Goal: Information Seeking & Learning: Learn about a topic

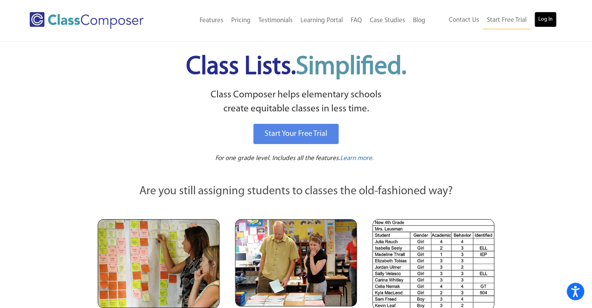
click at [552, 18] on link "Log In" at bounding box center [546, 20] width 22 height 16
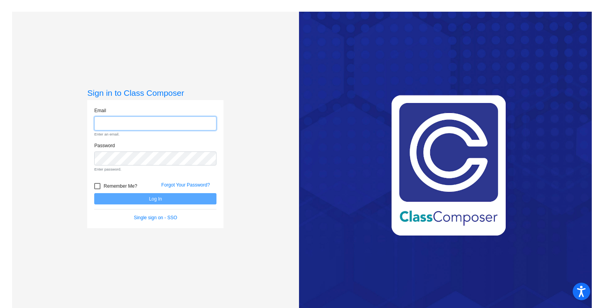
type input "[PERSON_NAME][EMAIL_ADDRESS][PERSON_NAME][DOMAIN_NAME]"
click at [94, 193] on button "Log In" at bounding box center [155, 198] width 122 height 11
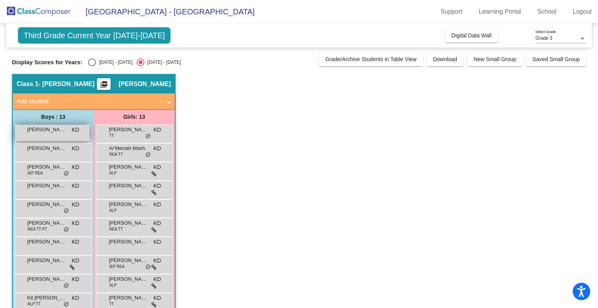
click at [49, 136] on div "[PERSON_NAME] KD lock do_not_disturb_alt" at bounding box center [52, 133] width 74 height 16
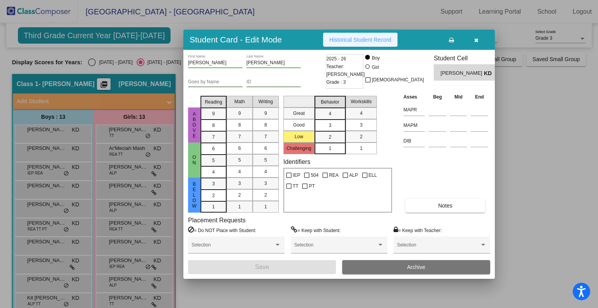
click at [375, 40] on span "Historical Student Record" at bounding box center [361, 40] width 62 height 6
click at [472, 39] on button "button" at bounding box center [476, 40] width 25 height 14
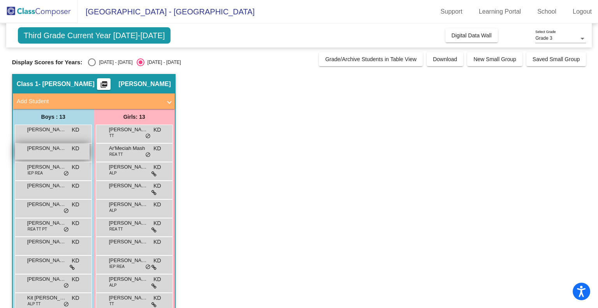
click at [29, 157] on div "[PERSON_NAME] [PERSON_NAME] lock do_not_disturb_alt" at bounding box center [52, 152] width 74 height 16
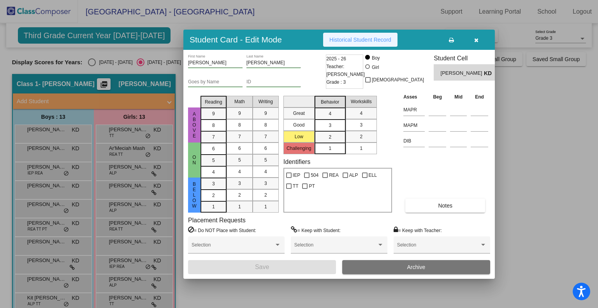
click at [361, 38] on span "Historical Student Record" at bounding box center [361, 40] width 62 height 6
click at [477, 39] on icon "button" at bounding box center [476, 39] width 4 height 5
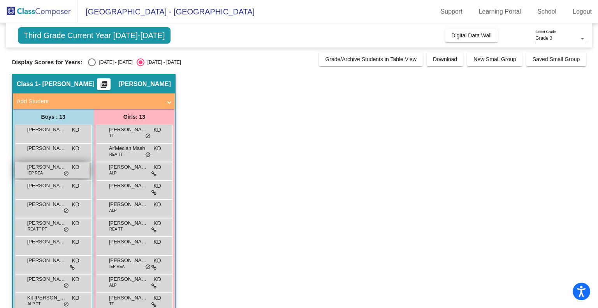
click at [30, 171] on span "IEP REA" at bounding box center [35, 173] width 15 height 6
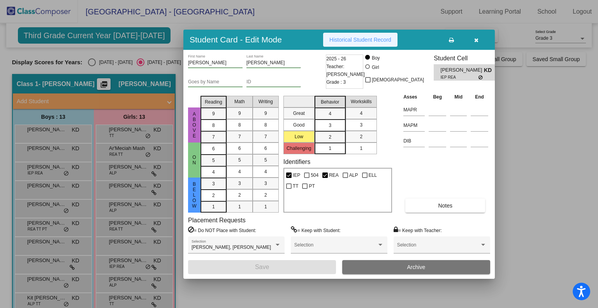
click at [365, 35] on button "Historical Student Record" at bounding box center [360, 40] width 74 height 14
click at [478, 38] on icon "button" at bounding box center [476, 39] width 4 height 5
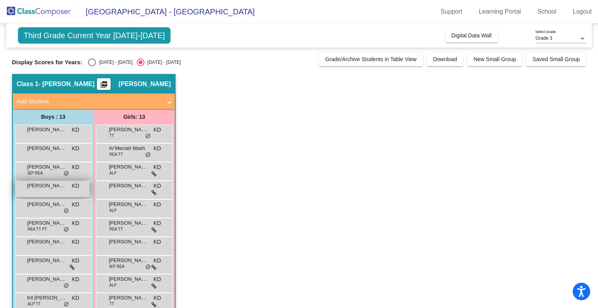
click at [39, 189] on span "[PERSON_NAME]" at bounding box center [46, 186] width 39 height 8
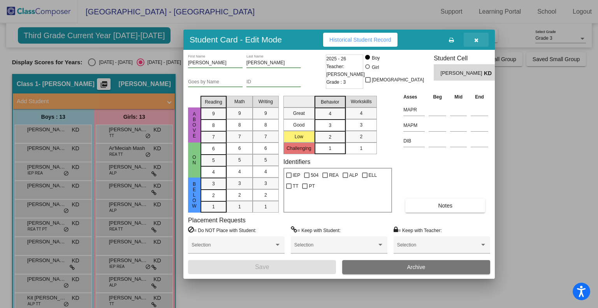
click at [474, 39] on icon "button" at bounding box center [476, 39] width 4 height 5
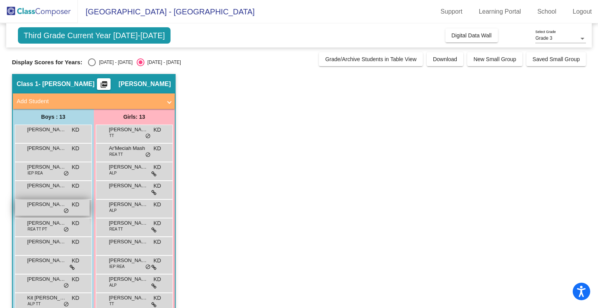
click at [41, 207] on span "[PERSON_NAME]" at bounding box center [46, 205] width 39 height 8
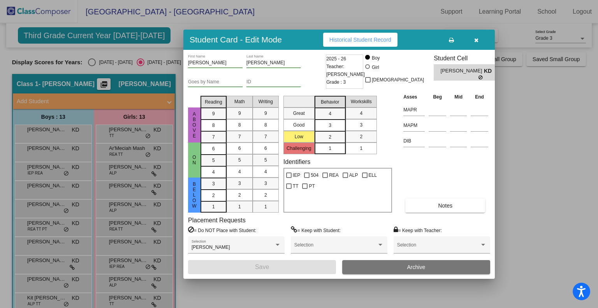
click at [365, 37] on span "Historical Student Record" at bounding box center [361, 40] width 62 height 6
click at [474, 37] on icon "button" at bounding box center [476, 39] width 4 height 5
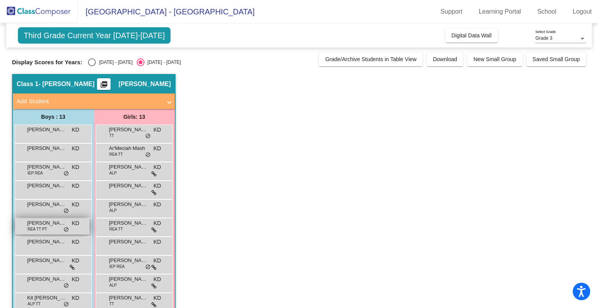
click at [40, 229] on span "REA TT PT" at bounding box center [37, 229] width 19 height 6
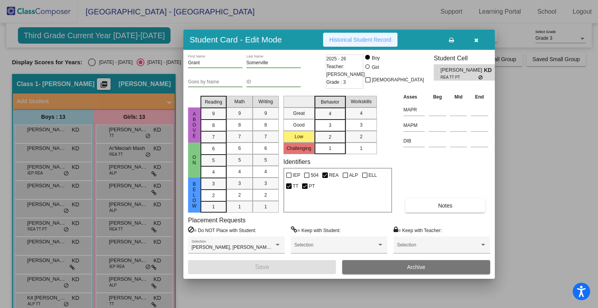
click at [367, 37] on span "Historical Student Record" at bounding box center [361, 40] width 62 height 6
click at [477, 38] on icon "button" at bounding box center [476, 39] width 4 height 5
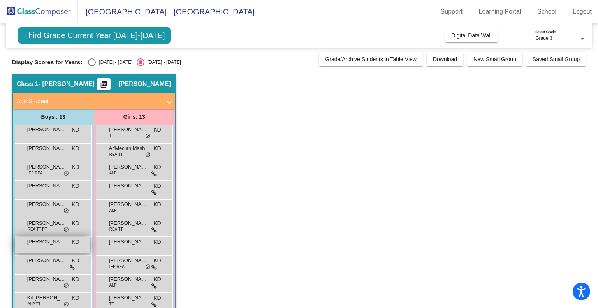
click at [36, 249] on div "[PERSON_NAME] KD lock do_not_disturb_alt" at bounding box center [52, 245] width 74 height 16
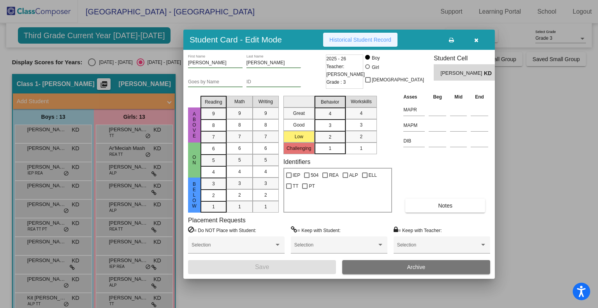
click at [344, 37] on span "Historical Student Record" at bounding box center [361, 40] width 62 height 6
click at [474, 37] on icon "button" at bounding box center [476, 39] width 4 height 5
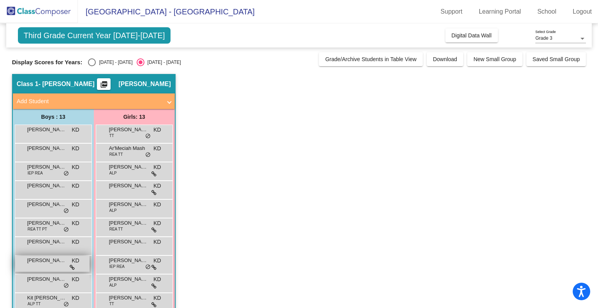
click at [42, 268] on div "[PERSON_NAME] [PERSON_NAME] lock do_not_disturb_alt" at bounding box center [52, 264] width 74 height 16
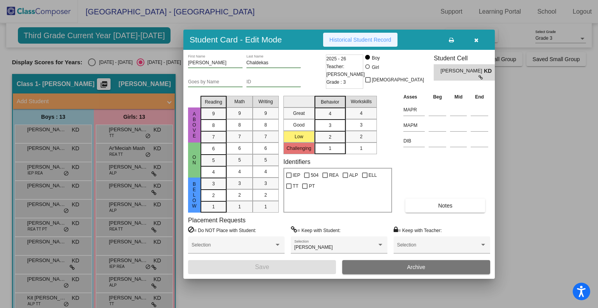
click at [383, 41] on span "Historical Student Record" at bounding box center [361, 40] width 62 height 6
click at [476, 37] on icon "button" at bounding box center [476, 39] width 4 height 5
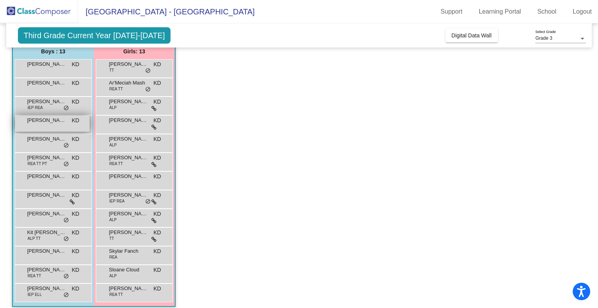
scroll to position [72, 0]
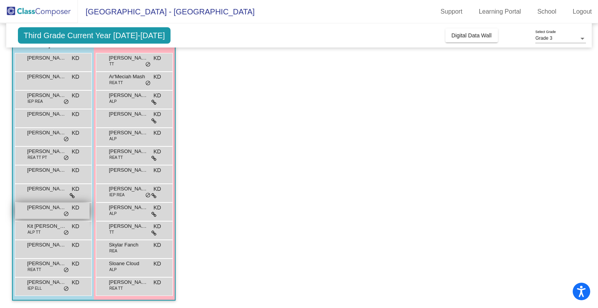
click at [40, 208] on span "[PERSON_NAME]" at bounding box center [46, 208] width 39 height 8
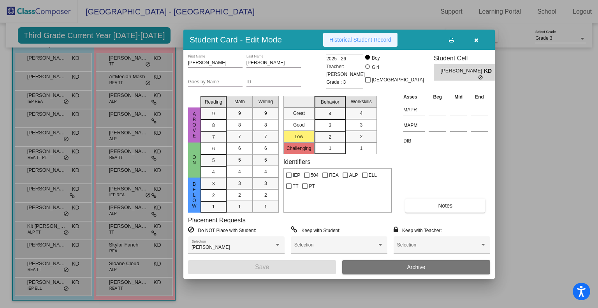
click at [347, 35] on button "Historical Student Record" at bounding box center [360, 40] width 74 height 14
click at [474, 39] on icon "button" at bounding box center [476, 39] width 4 height 5
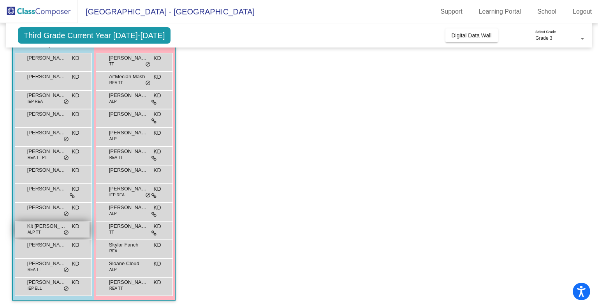
click at [46, 230] on div "Kit [PERSON_NAME] ALP TT KD lock do_not_disturb_alt" at bounding box center [52, 230] width 74 height 16
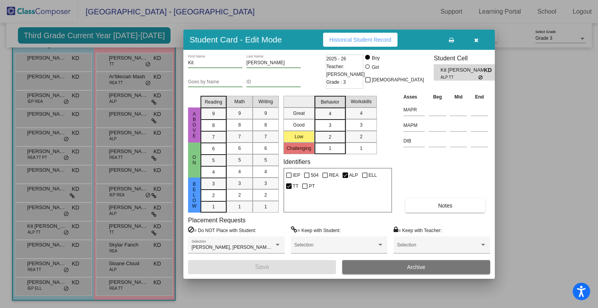
click at [377, 44] on button "Historical Student Record" at bounding box center [360, 40] width 74 height 14
click at [477, 35] on button "button" at bounding box center [476, 40] width 25 height 14
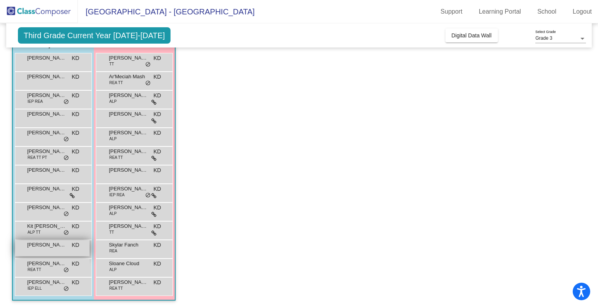
click at [33, 249] on div "[PERSON_NAME] [PERSON_NAME] lock do_not_disturb_alt" at bounding box center [52, 248] width 74 height 16
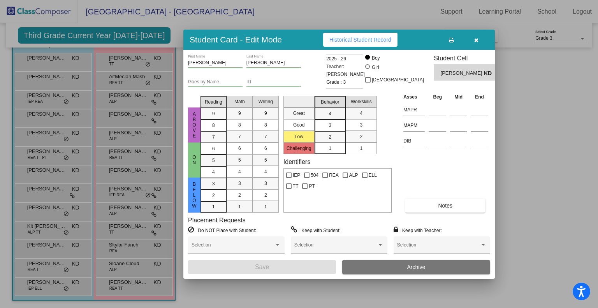
click at [372, 39] on span "Historical Student Record" at bounding box center [361, 40] width 62 height 6
click at [474, 38] on icon "button" at bounding box center [476, 39] width 4 height 5
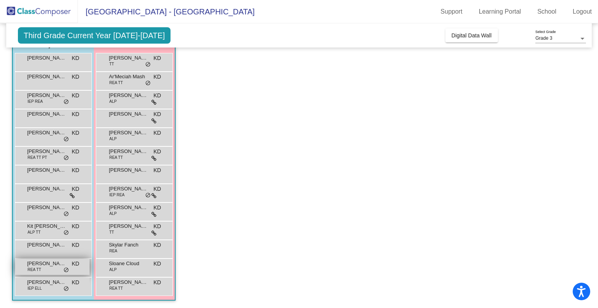
click at [36, 268] on span "REA TT" at bounding box center [35, 270] width 14 height 6
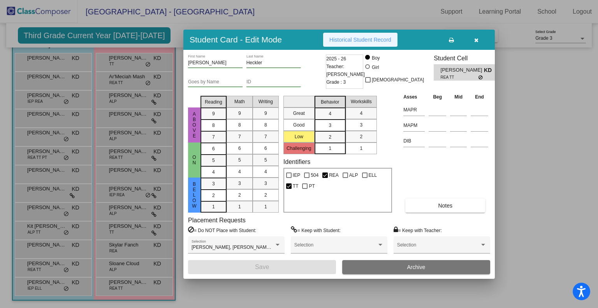
click at [364, 42] on span "Historical Student Record" at bounding box center [361, 40] width 62 height 6
click at [479, 38] on button "button" at bounding box center [476, 40] width 25 height 14
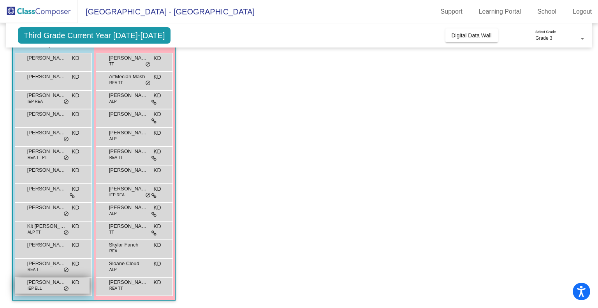
click at [43, 288] on div "[PERSON_NAME] IEP [PERSON_NAME] lock do_not_disturb_alt" at bounding box center [52, 286] width 74 height 16
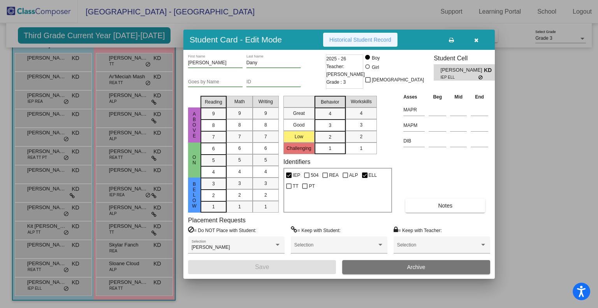
click at [374, 40] on span "Historical Student Record" at bounding box center [361, 40] width 62 height 6
click at [478, 39] on button "button" at bounding box center [476, 40] width 25 height 14
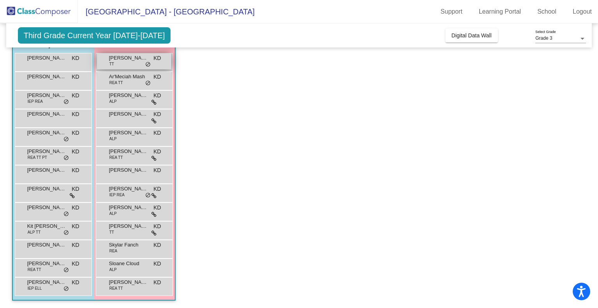
click at [113, 56] on span "[PERSON_NAME]" at bounding box center [128, 58] width 39 height 8
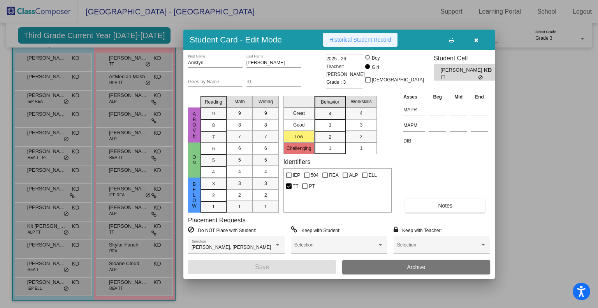
click at [356, 39] on span "Historical Student Record" at bounding box center [361, 40] width 62 height 6
click at [475, 39] on icon "button" at bounding box center [476, 39] width 4 height 5
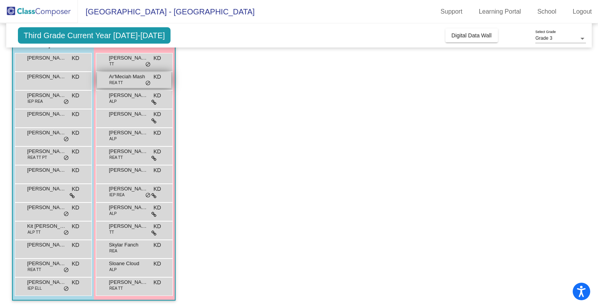
click at [124, 81] on div "Ar'Meciah Mash REA TT KD lock do_not_disturb_alt" at bounding box center [134, 80] width 74 height 16
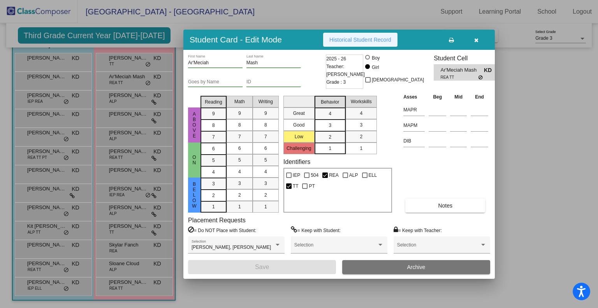
click at [355, 39] on span "Historical Student Record" at bounding box center [361, 40] width 62 height 6
click at [473, 36] on button "button" at bounding box center [476, 40] width 25 height 14
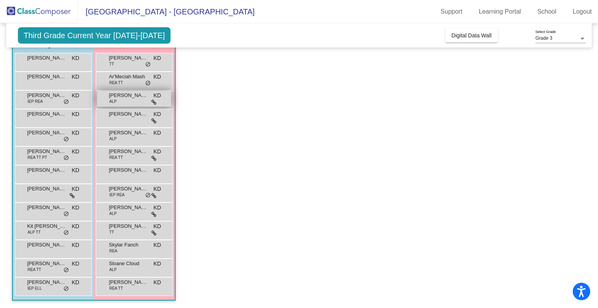
click at [127, 102] on div "[PERSON_NAME] ALP KD lock do_not_disturb_alt" at bounding box center [134, 99] width 74 height 16
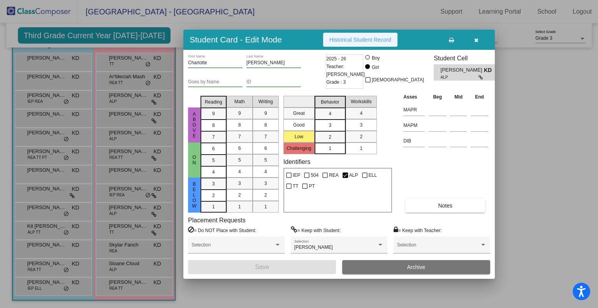
click at [344, 40] on span "Historical Student Record" at bounding box center [361, 40] width 62 height 6
click at [476, 37] on span "button" at bounding box center [476, 40] width 4 height 6
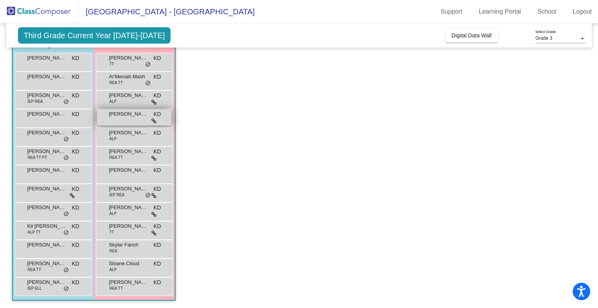
click at [127, 120] on div "[PERSON_NAME] KD lock do_not_disturb_alt" at bounding box center [134, 117] width 74 height 16
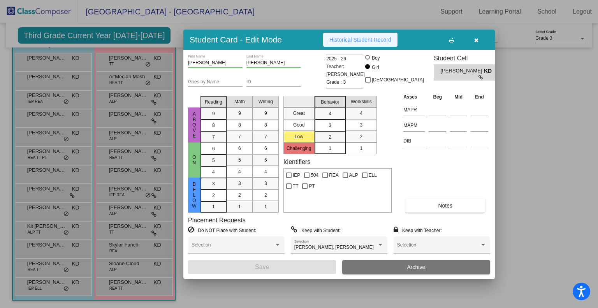
click at [344, 35] on button "Historical Student Record" at bounding box center [360, 40] width 74 height 14
click at [476, 38] on icon "button" at bounding box center [476, 39] width 4 height 5
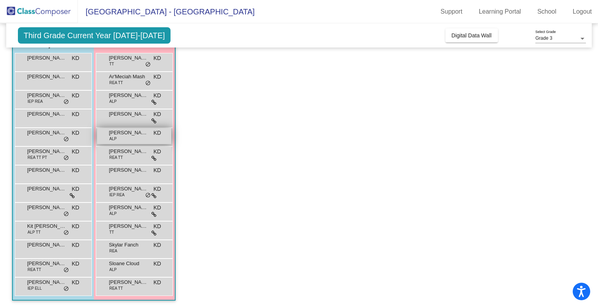
click at [129, 140] on div "[PERSON_NAME] ALP KD lock do_not_disturb_alt" at bounding box center [134, 136] width 74 height 16
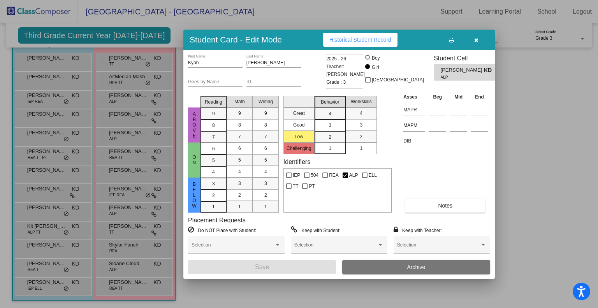
click at [356, 41] on span "Historical Student Record" at bounding box center [361, 40] width 62 height 6
click at [473, 40] on button "button" at bounding box center [476, 40] width 25 height 14
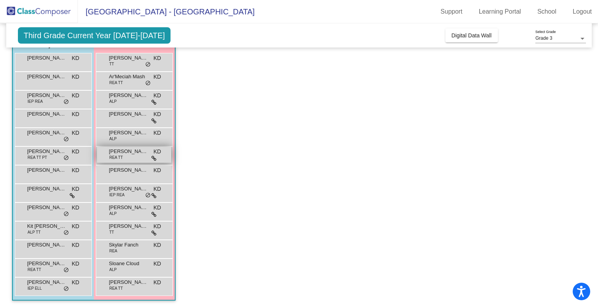
click at [130, 155] on div "[PERSON_NAME] [PERSON_NAME] TT KD lock do_not_disturb_alt" at bounding box center [134, 155] width 74 height 16
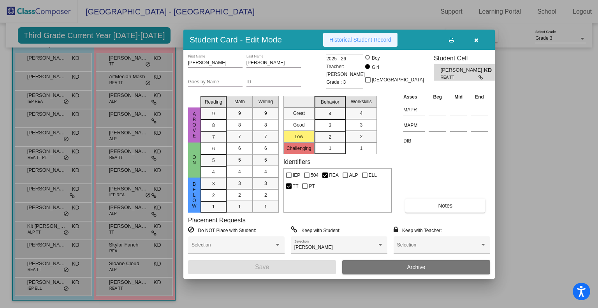
click at [364, 38] on span "Historical Student Record" at bounding box center [361, 40] width 62 height 6
click at [476, 41] on icon "button" at bounding box center [476, 39] width 4 height 5
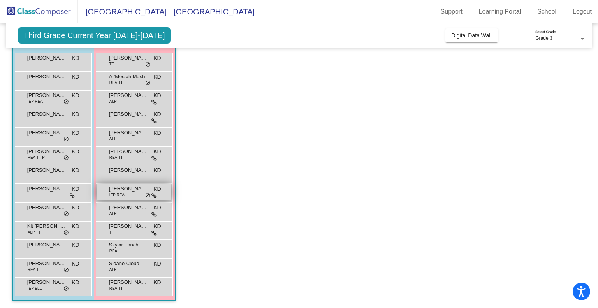
click at [123, 196] on span "IEP REA" at bounding box center [116, 195] width 15 height 6
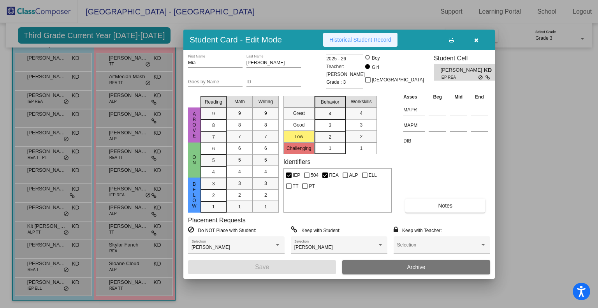
click at [365, 39] on span "Historical Student Record" at bounding box center [361, 40] width 62 height 6
click at [474, 38] on icon "button" at bounding box center [476, 39] width 4 height 5
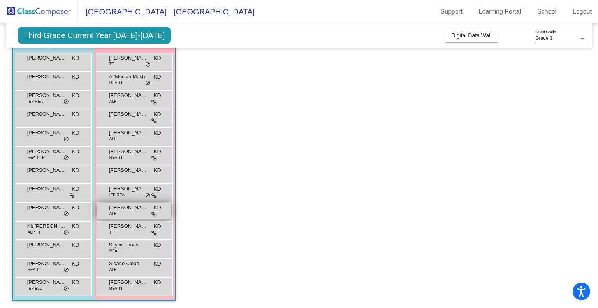
click at [117, 216] on div "[PERSON_NAME] ALP KD lock do_not_disturb_alt" at bounding box center [134, 211] width 74 height 16
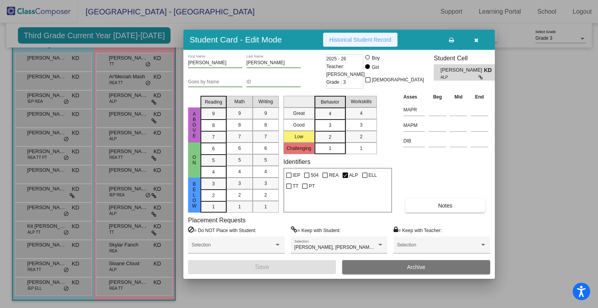
click at [380, 37] on span "Historical Student Record" at bounding box center [361, 40] width 62 height 6
click at [475, 39] on icon "button" at bounding box center [476, 39] width 4 height 5
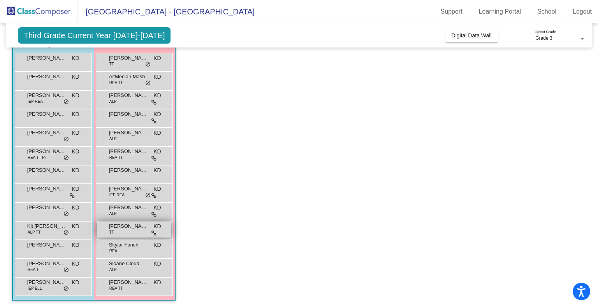
click at [125, 228] on span "[PERSON_NAME]" at bounding box center [128, 226] width 39 height 8
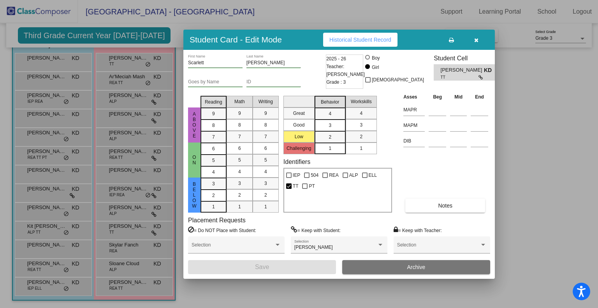
click at [366, 37] on span "Historical Student Record" at bounding box center [361, 40] width 62 height 6
click at [477, 39] on icon "button" at bounding box center [476, 39] width 4 height 5
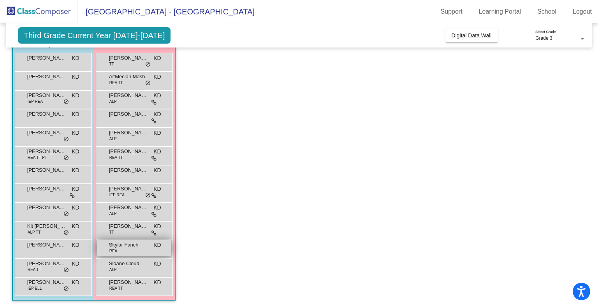
click at [137, 250] on div "Skylar Fanch [PERSON_NAME] lock do_not_disturb_alt" at bounding box center [134, 248] width 74 height 16
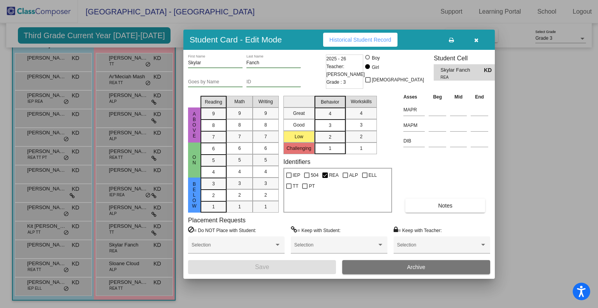
click at [360, 41] on span "Historical Student Record" at bounding box center [361, 40] width 62 height 6
click at [477, 39] on icon "button" at bounding box center [476, 39] width 4 height 5
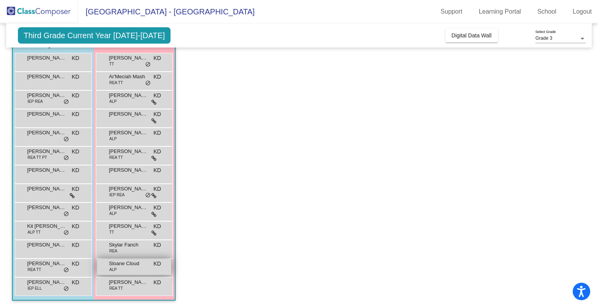
click at [133, 269] on div "Sloane Cloud ALP KD lock do_not_disturb_alt" at bounding box center [134, 267] width 74 height 16
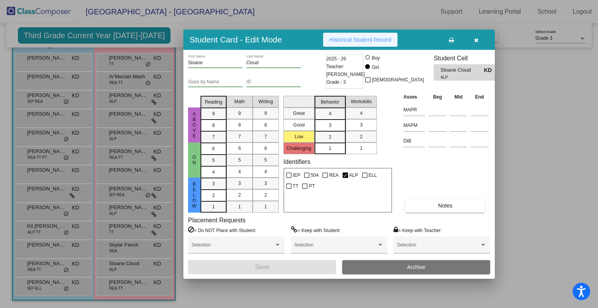
click at [361, 39] on span "Historical Student Record" at bounding box center [361, 40] width 62 height 6
click at [472, 38] on button "button" at bounding box center [476, 40] width 25 height 14
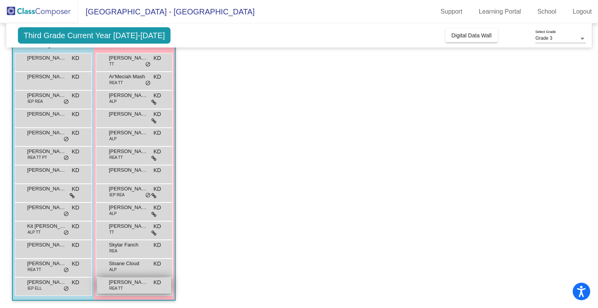
click at [134, 289] on div "[PERSON_NAME] [PERSON_NAME] TT KD lock do_not_disturb_alt" at bounding box center [134, 286] width 74 height 16
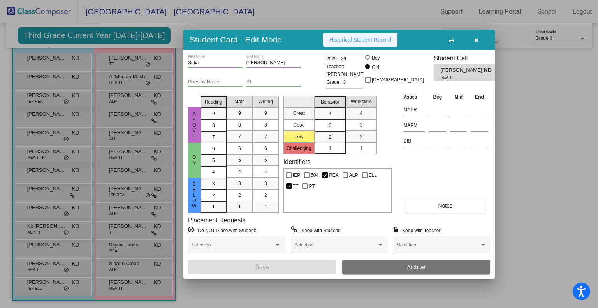
click at [360, 40] on span "Historical Student Record" at bounding box center [361, 40] width 62 height 6
click at [475, 40] on icon "button" at bounding box center [476, 39] width 4 height 5
